Goal: Task Accomplishment & Management: Use online tool/utility

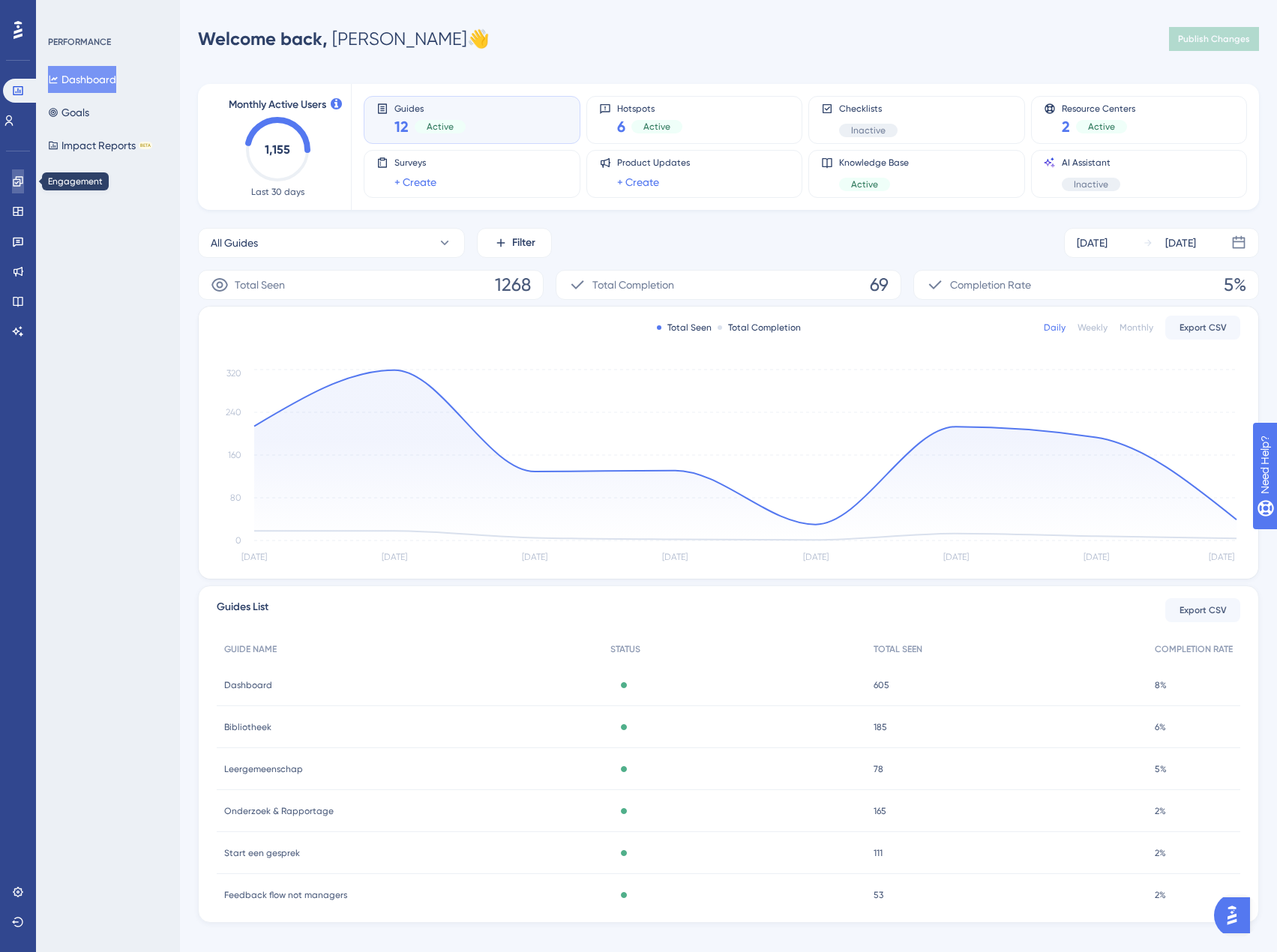
click at [20, 174] on link at bounding box center [17, 182] width 12 height 24
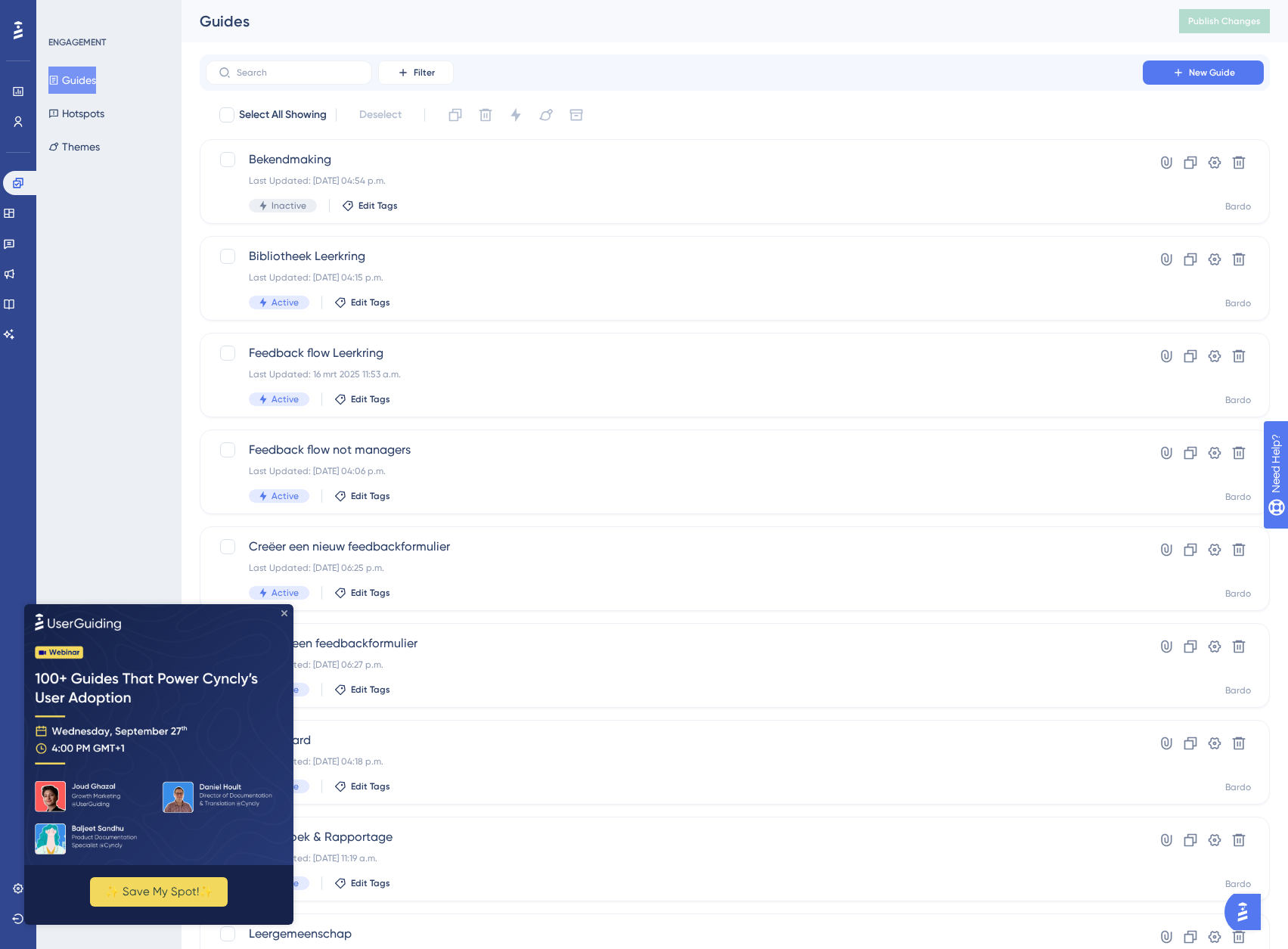
click at [284, 612] on icon "Close Preview" at bounding box center [284, 612] width 6 height 6
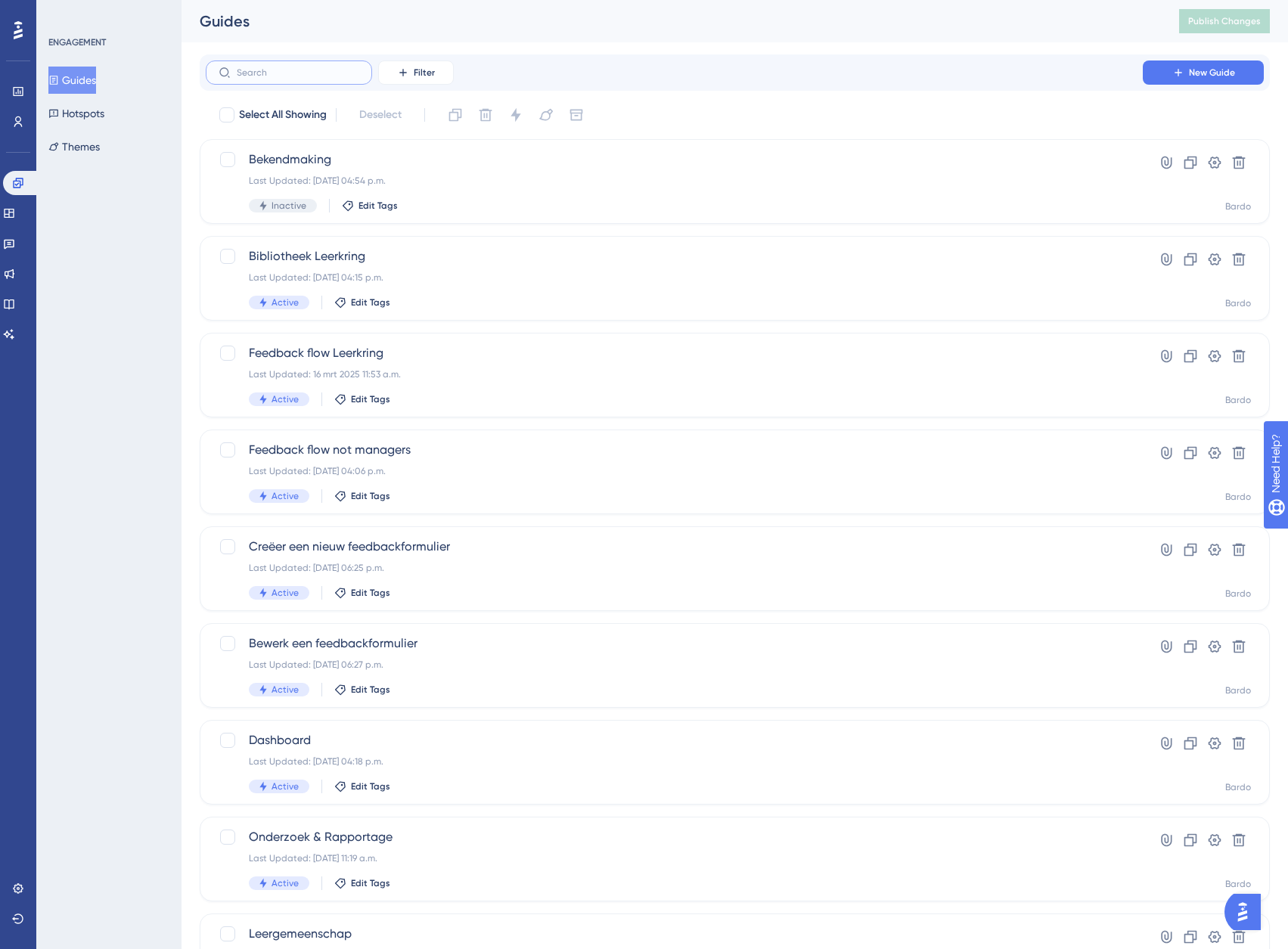
click at [305, 68] on input "text" at bounding box center [298, 72] width 123 height 10
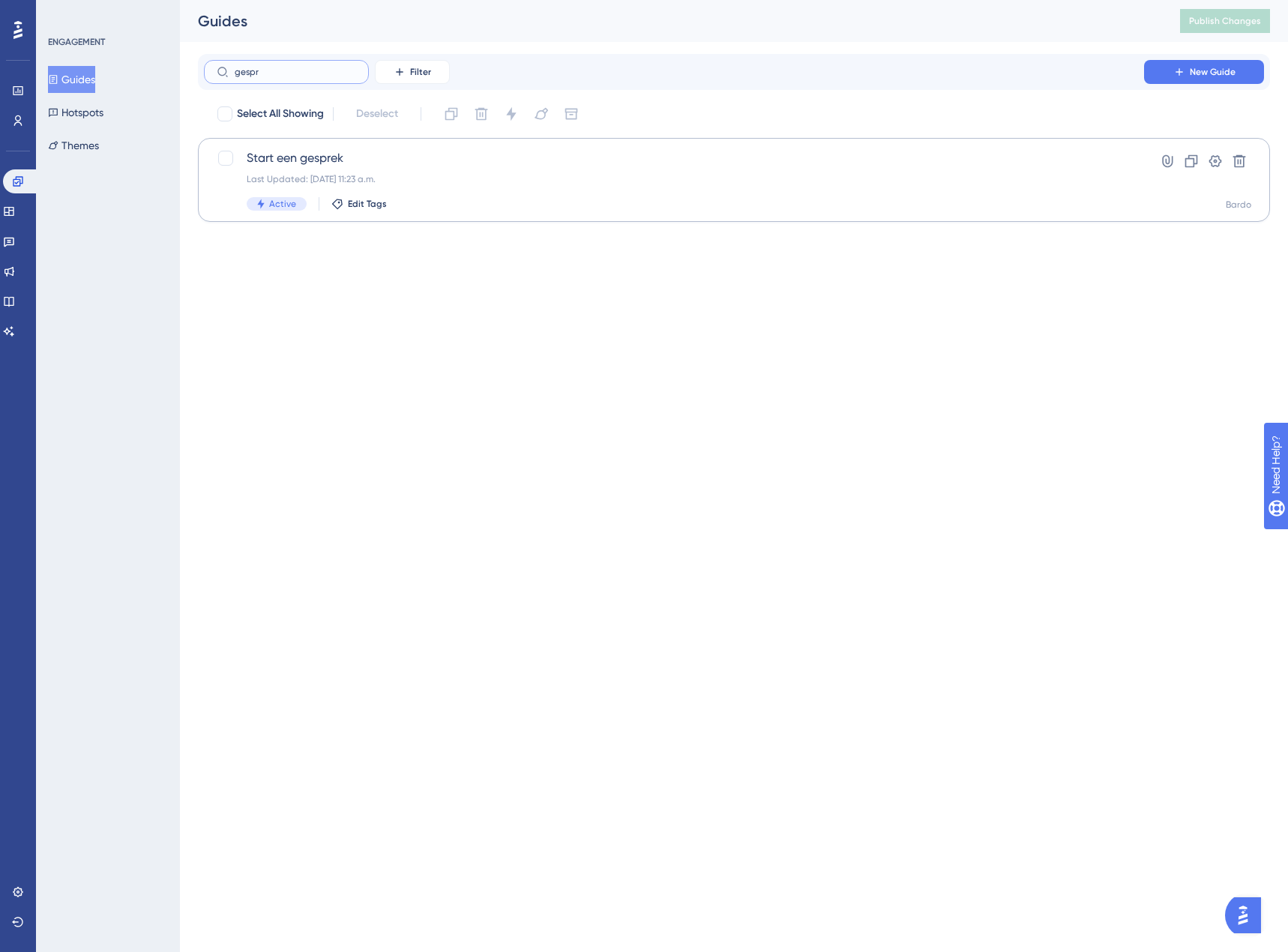
type input "gespr"
click at [302, 170] on div "Start een gesprek Last Updated: 18 nov 2024 11:23 a.m. Active Edit Tags" at bounding box center [674, 180] width 854 height 62
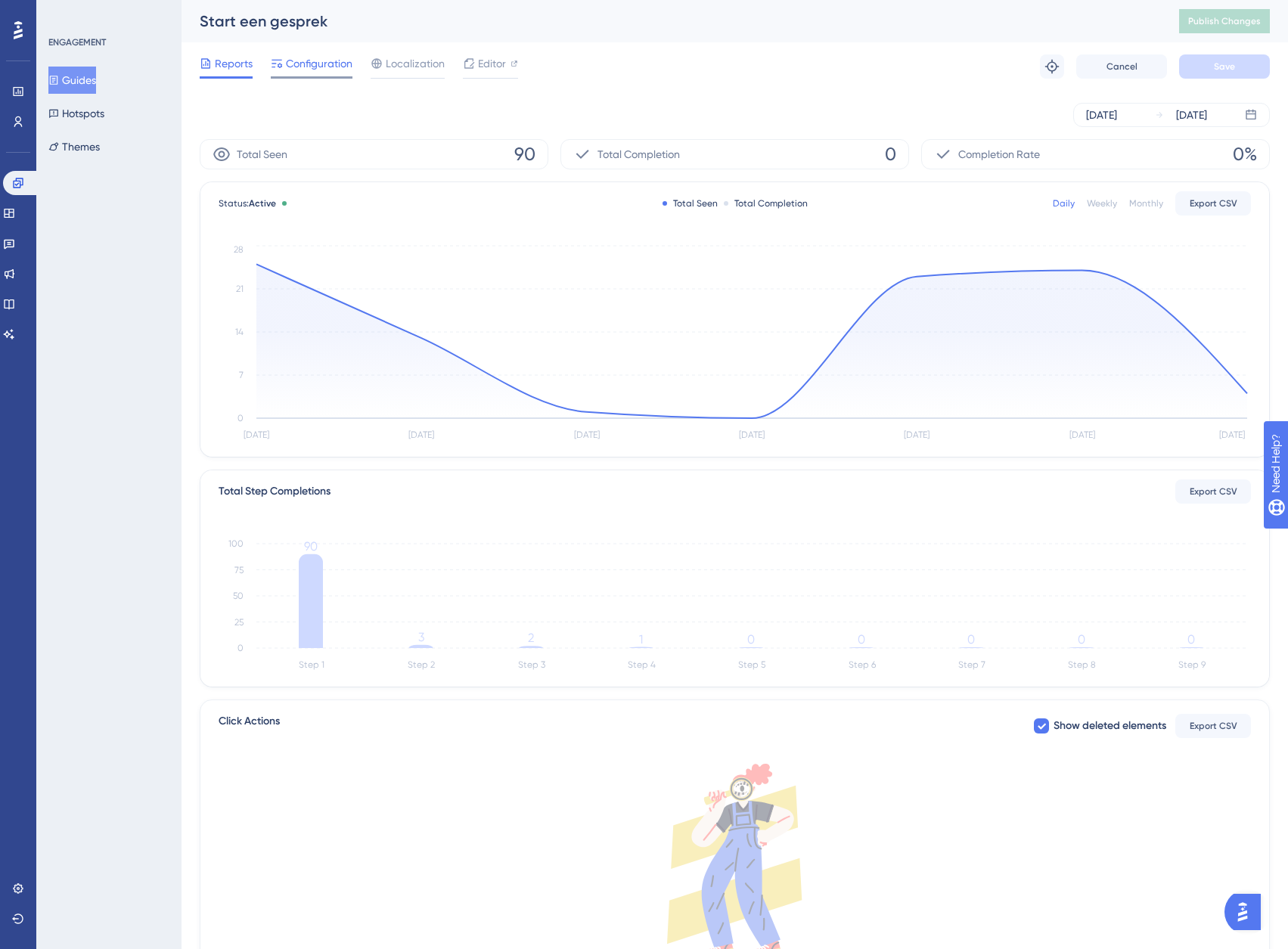
click at [319, 61] on span "Configuration" at bounding box center [319, 63] width 67 height 18
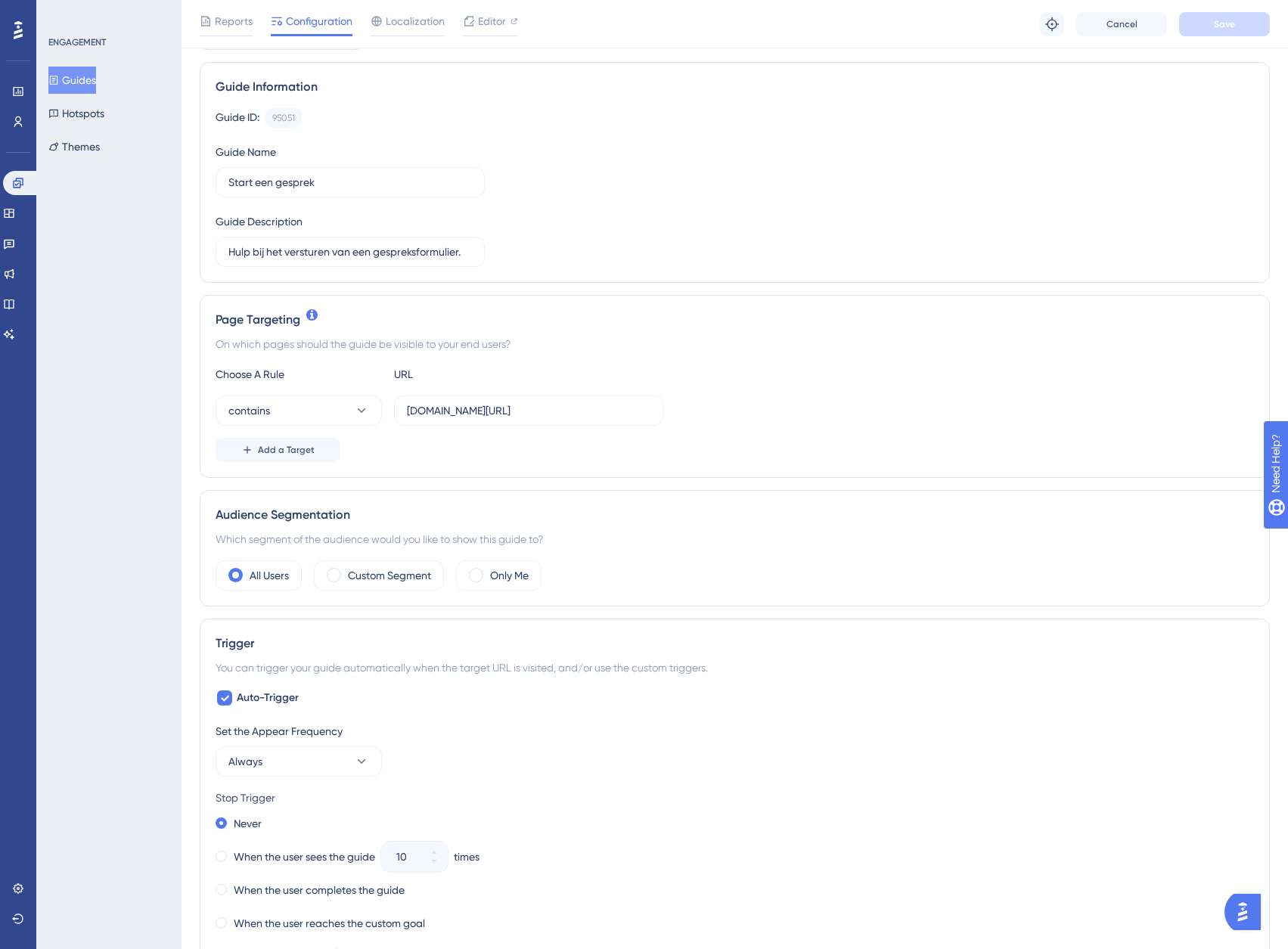
scroll to position [151, 0]
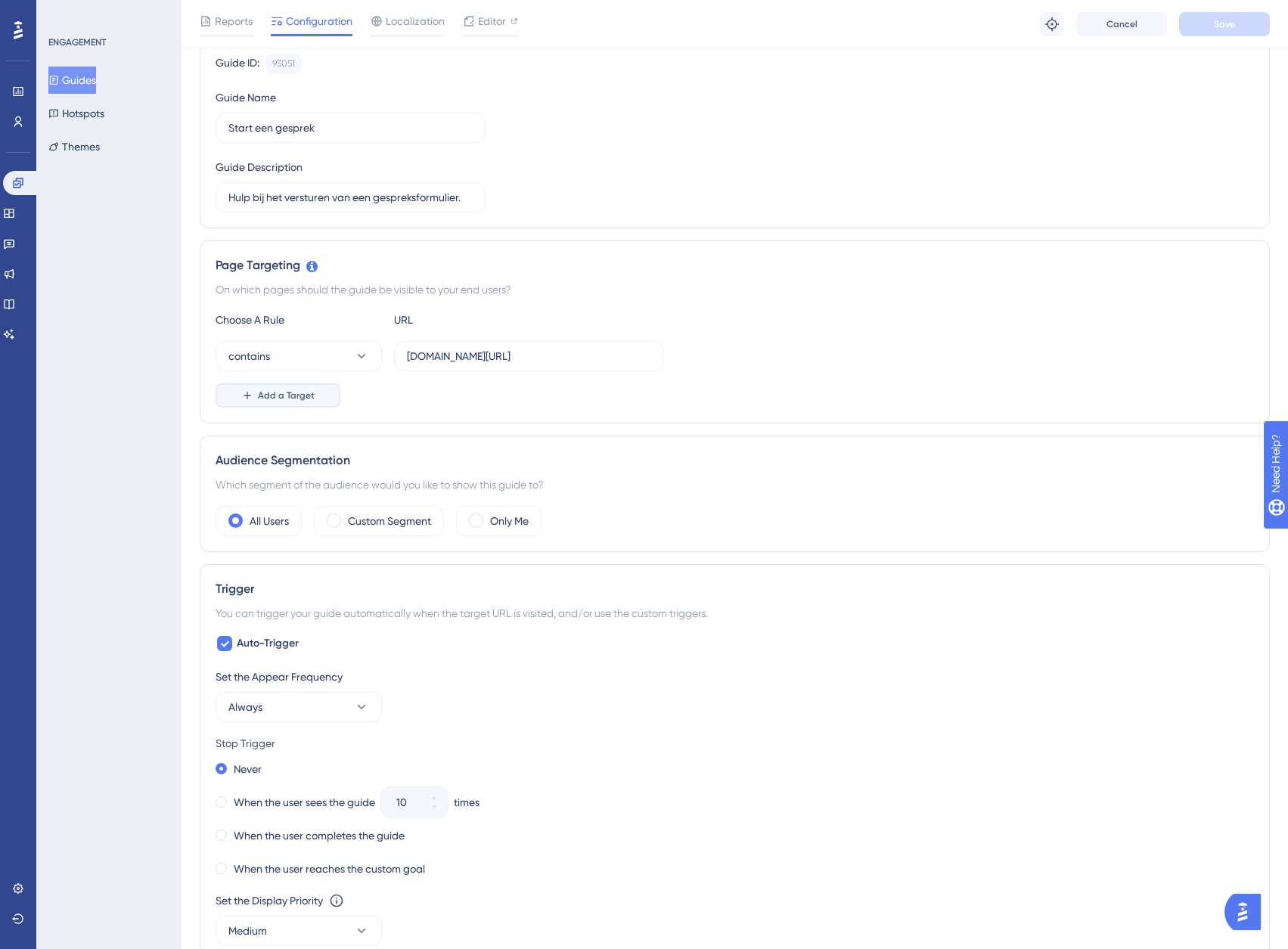
click at [288, 390] on span "Add a Target" at bounding box center [286, 395] width 57 height 12
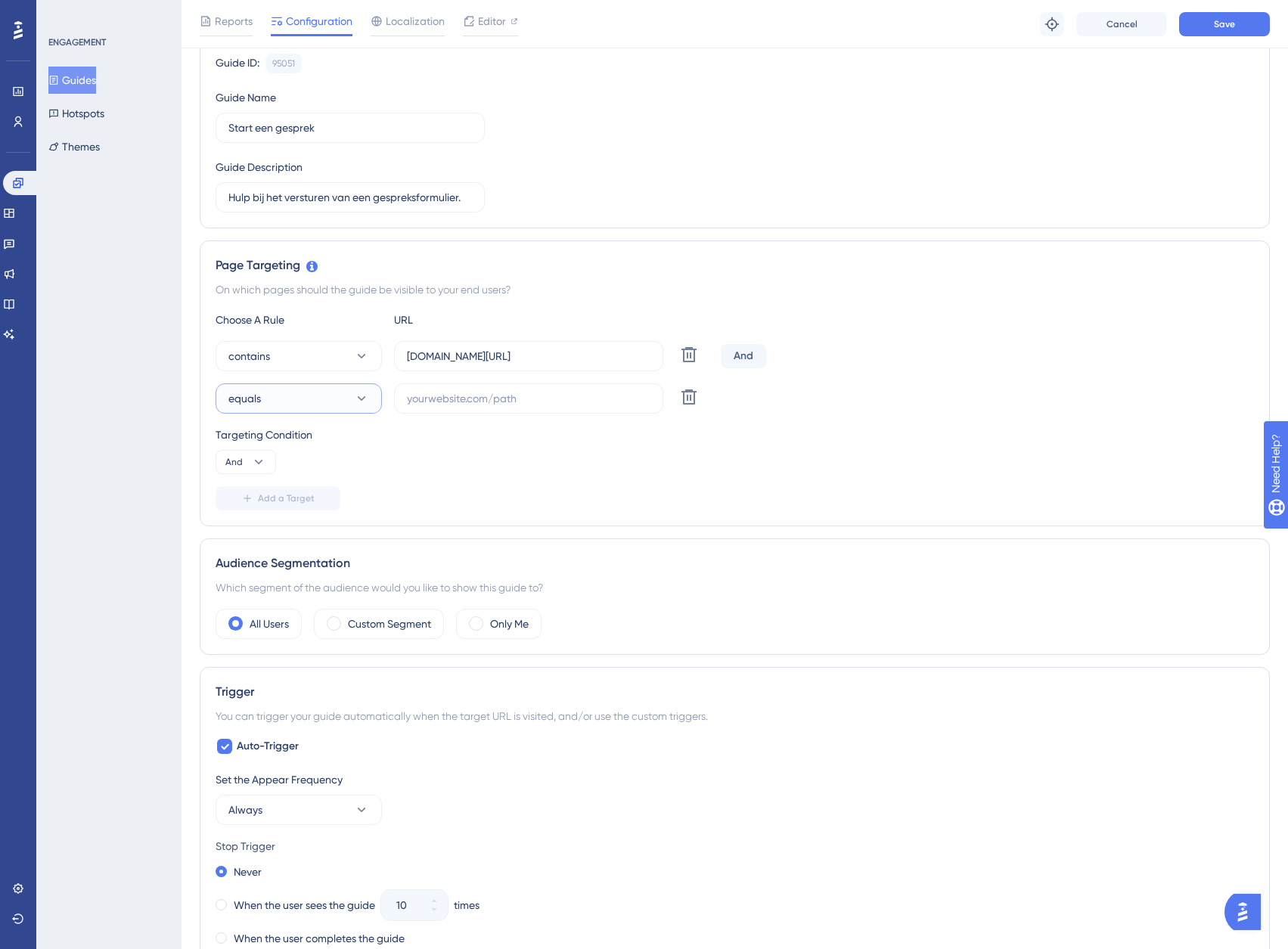
click at [288, 390] on button "equals" at bounding box center [299, 398] width 166 height 30
click at [286, 532] on span "not contains" at bounding box center [267, 535] width 60 height 18
click at [414, 400] on input "text" at bounding box center [529, 398] width 244 height 17
paste input "https://steden.bardo.nl/meeting-cycle/create?initiatorId"
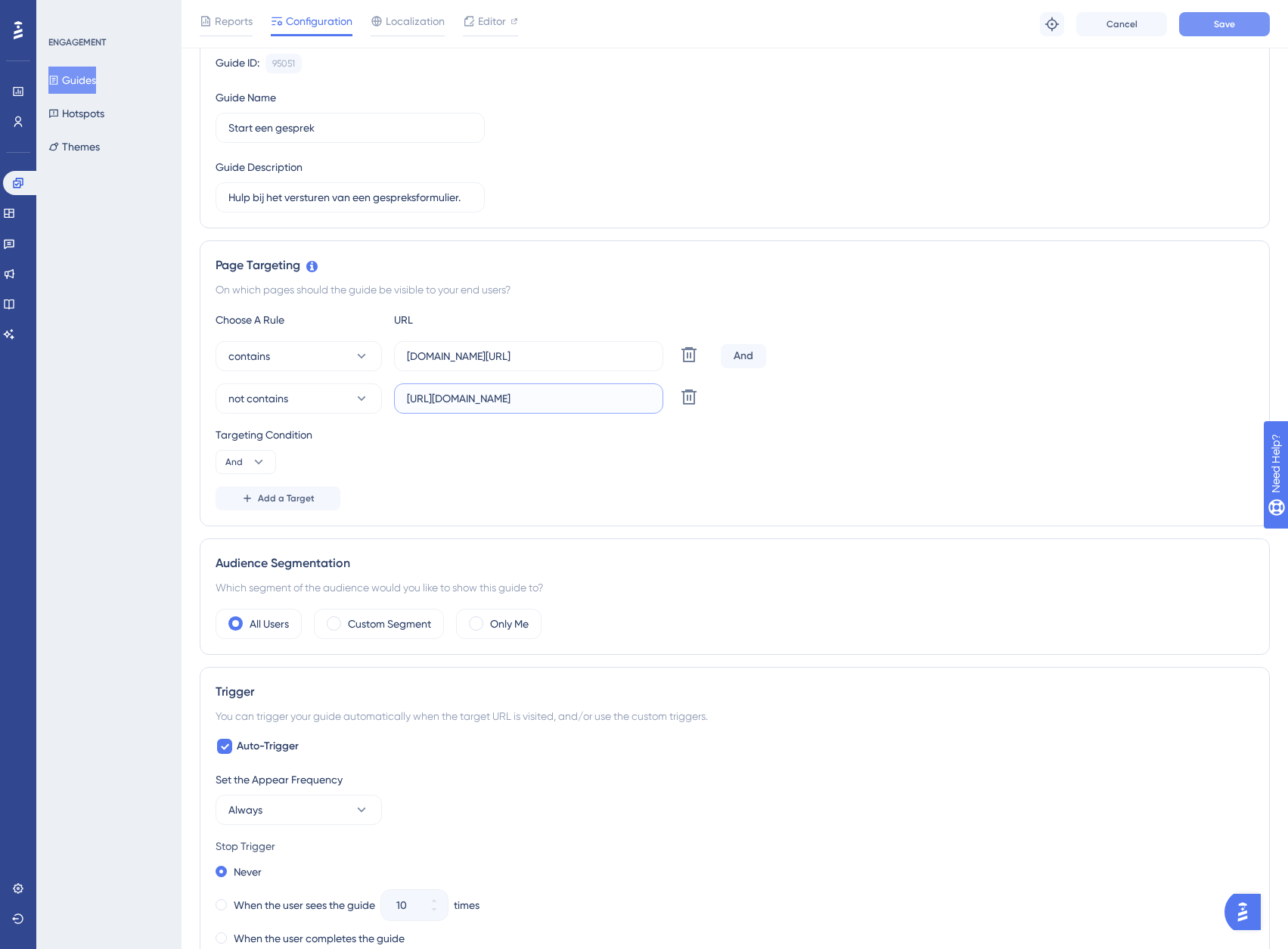
type input "https://steden.bardo.nl/meeting-cycle/create?initiatorId"
click at [1234, 25] on span "Save" at bounding box center [1224, 24] width 22 height 12
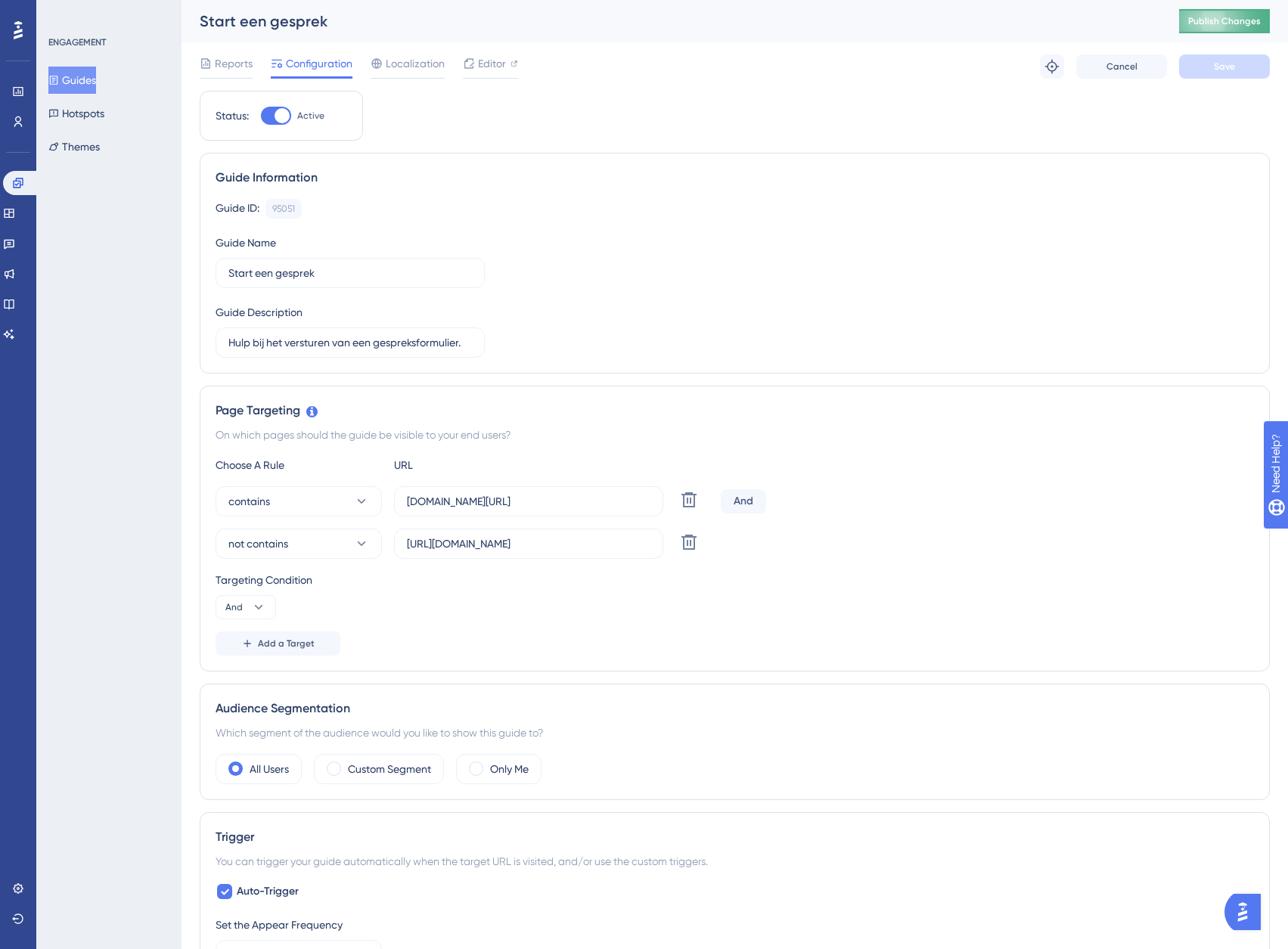
click at [1234, 18] on span "Publish Changes" at bounding box center [1224, 21] width 72 height 12
click at [420, 68] on span "Localization" at bounding box center [415, 63] width 59 height 18
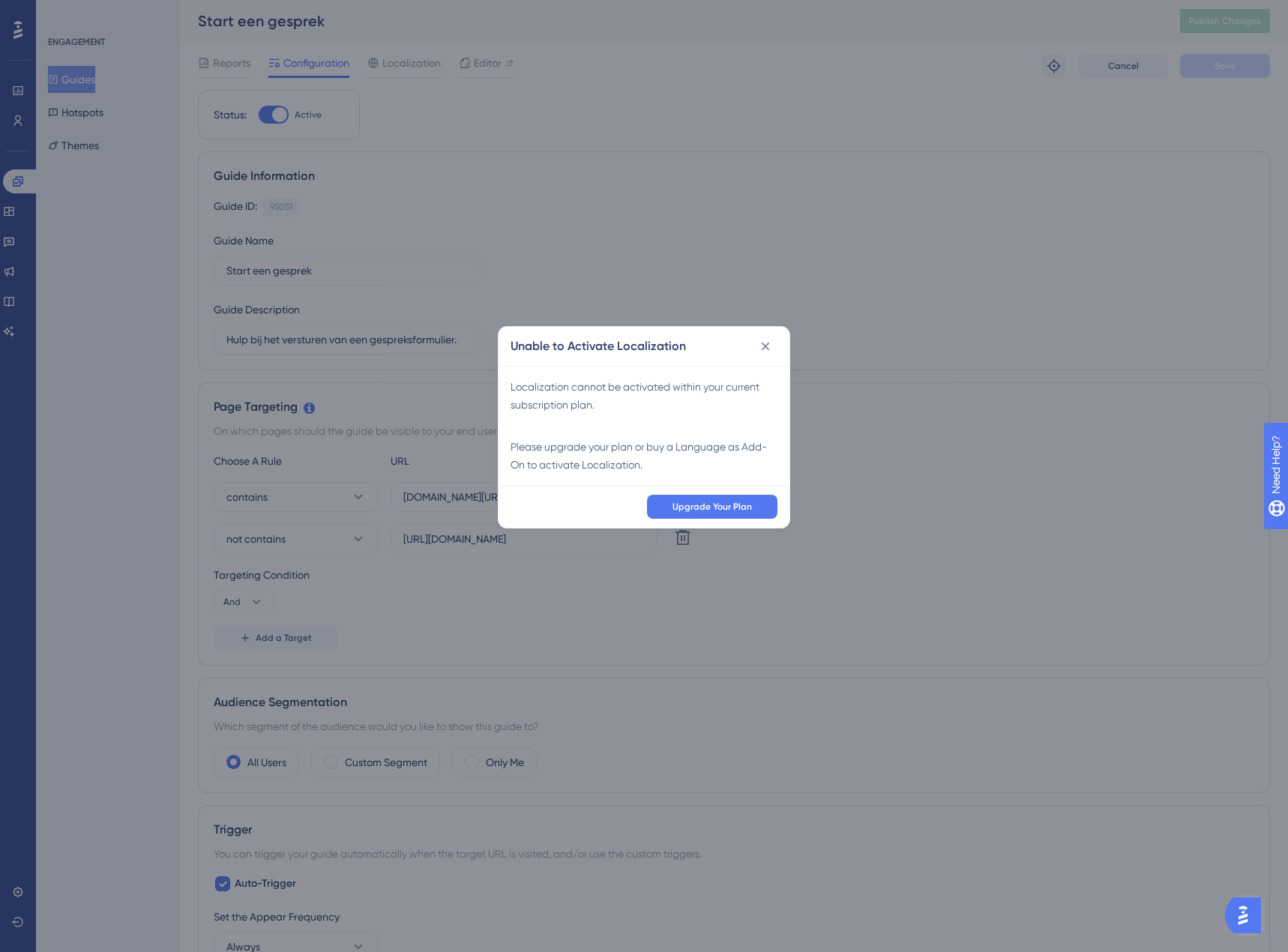
click at [475, 66] on div "Unable to Activate Localization Localization cannot be activated within your cu…" at bounding box center [644, 476] width 1288 height 952
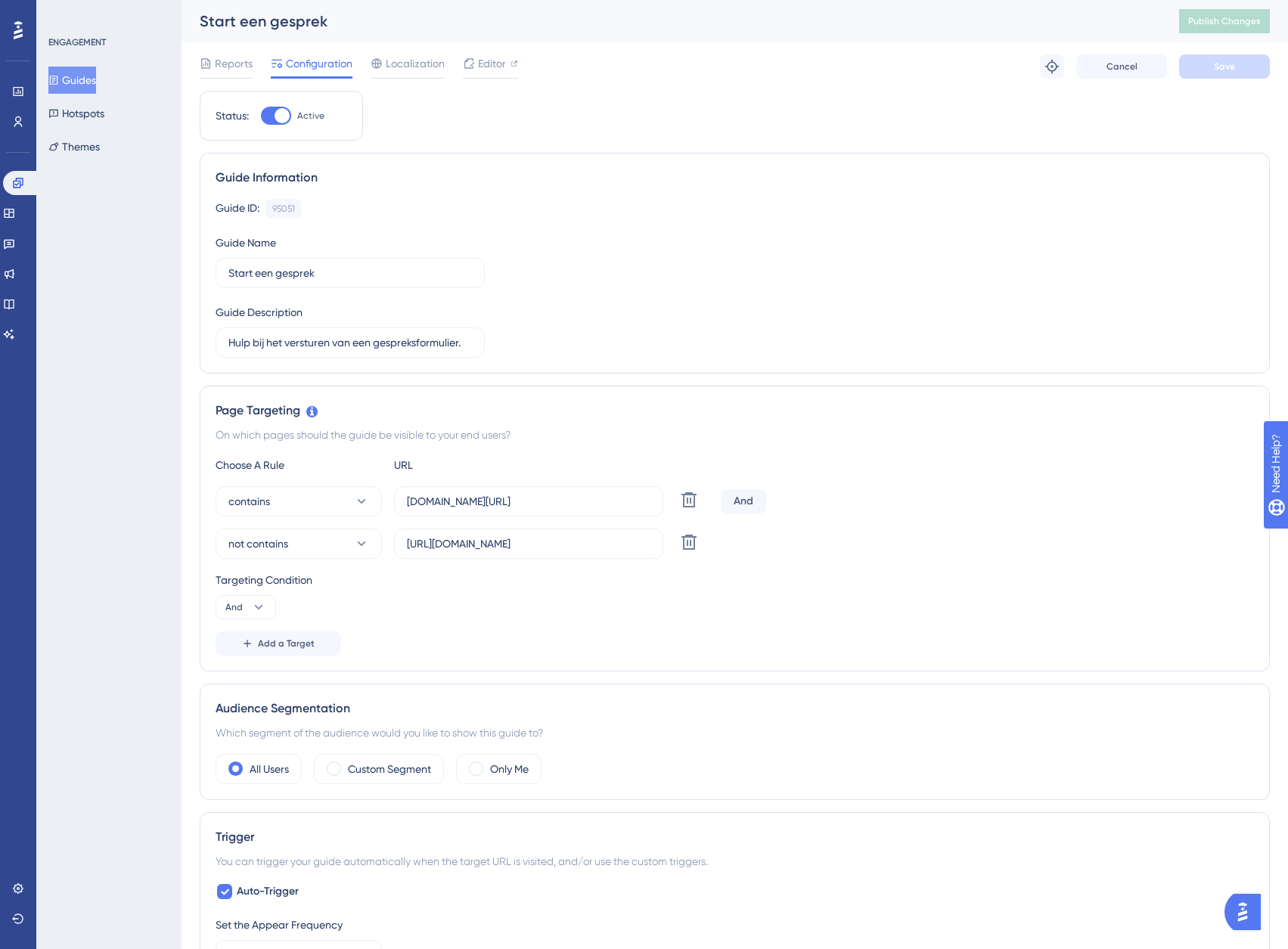
click at [479, 66] on span "Editor" at bounding box center [491, 63] width 28 height 18
click at [242, 72] on span "Reports" at bounding box center [233, 63] width 37 height 18
